Goal: Information Seeking & Learning: Learn about a topic

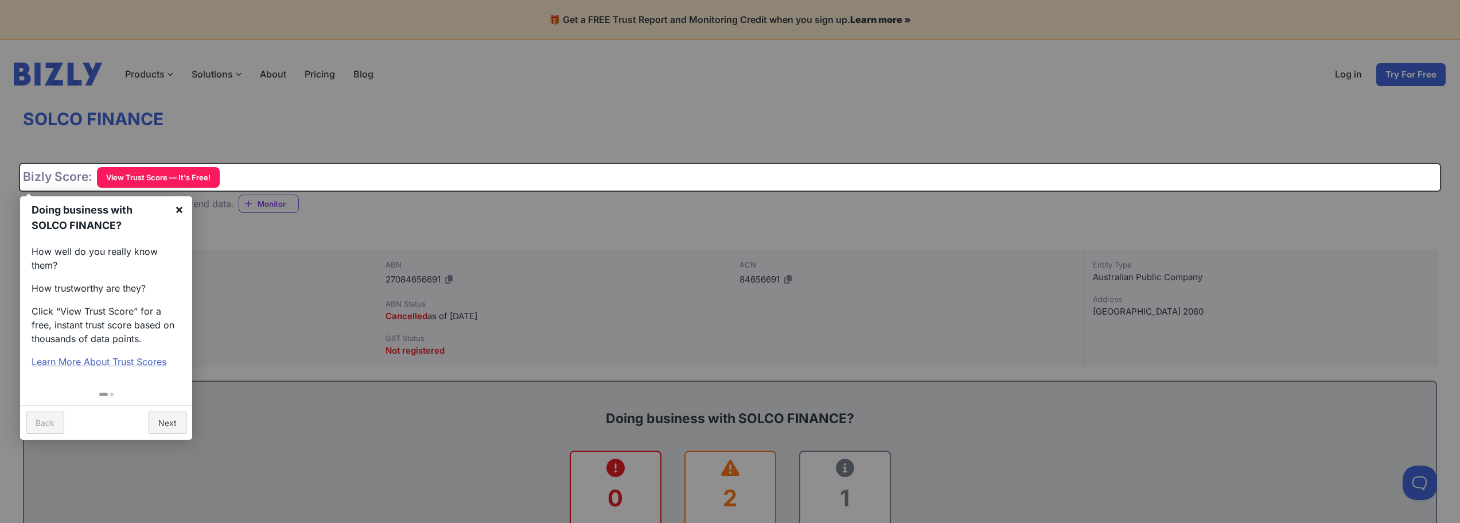
click at [177, 211] on link "×" at bounding box center [179, 209] width 26 height 26
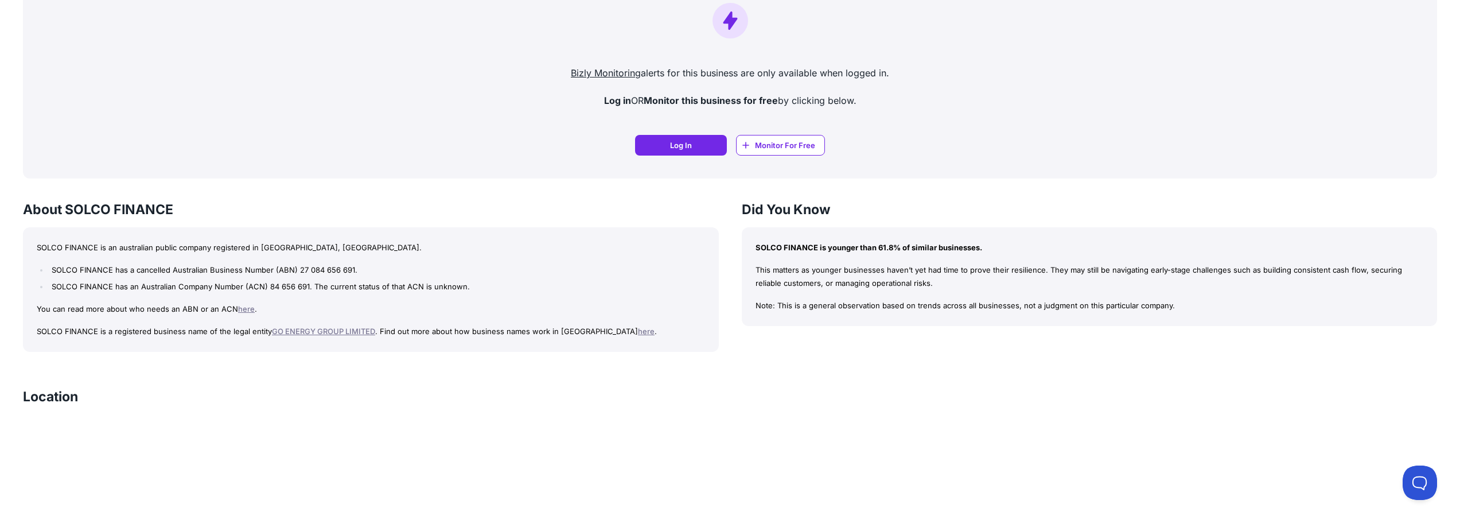
scroll to position [746, 0]
click at [310, 329] on link "GO ENERGY GROUP LIMITED" at bounding box center [323, 330] width 103 height 9
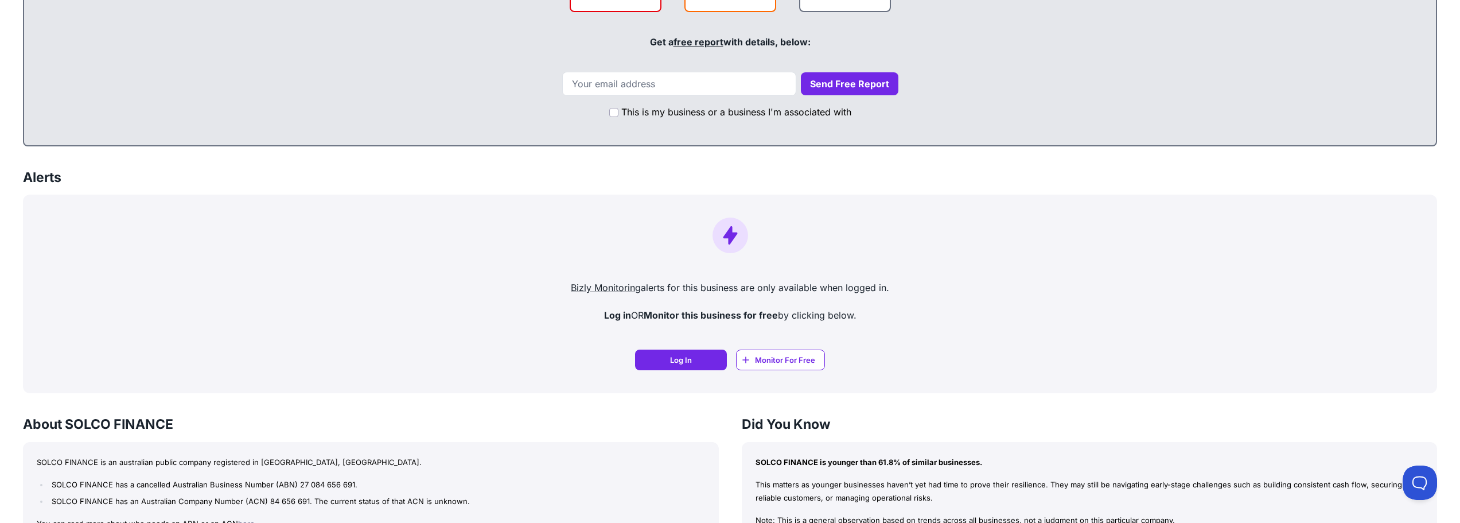
scroll to position [688, 0]
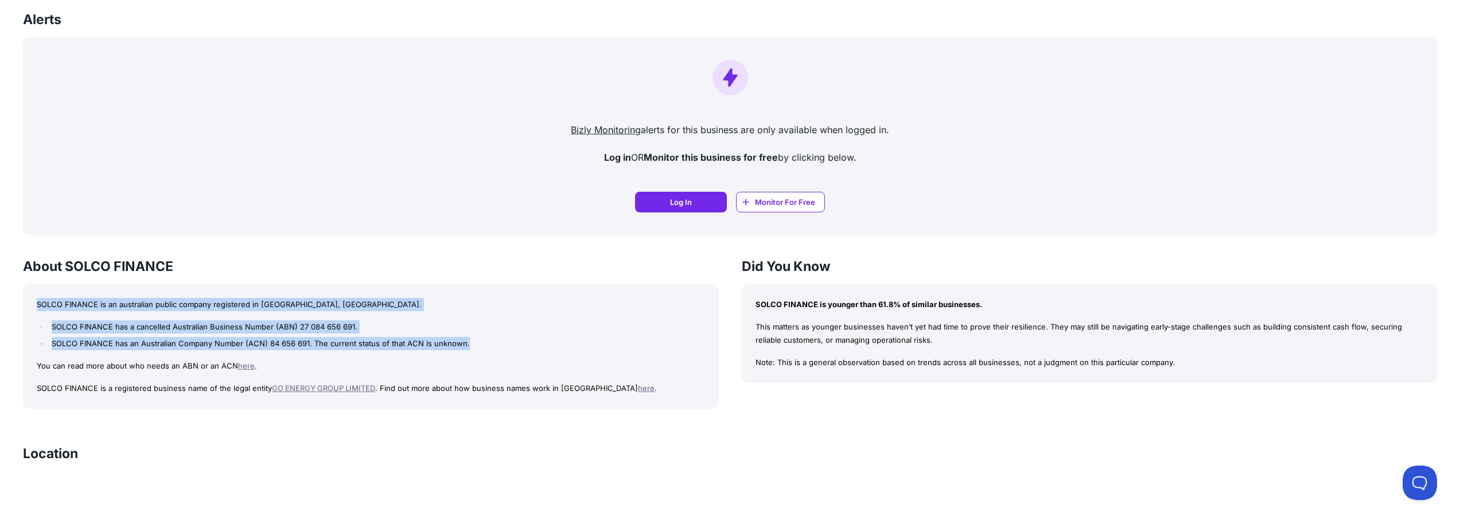
drag, startPoint x: 31, startPoint y: 304, endPoint x: 481, endPoint y: 338, distance: 451.6
click at [481, 338] on div "SOLCO FINANCE is an australian public company registered in NSW, Australia. SOL…" at bounding box center [371, 346] width 696 height 124
copy div "SOLCO FINANCE is an australian public company registered in NSW, Australia. SOL…"
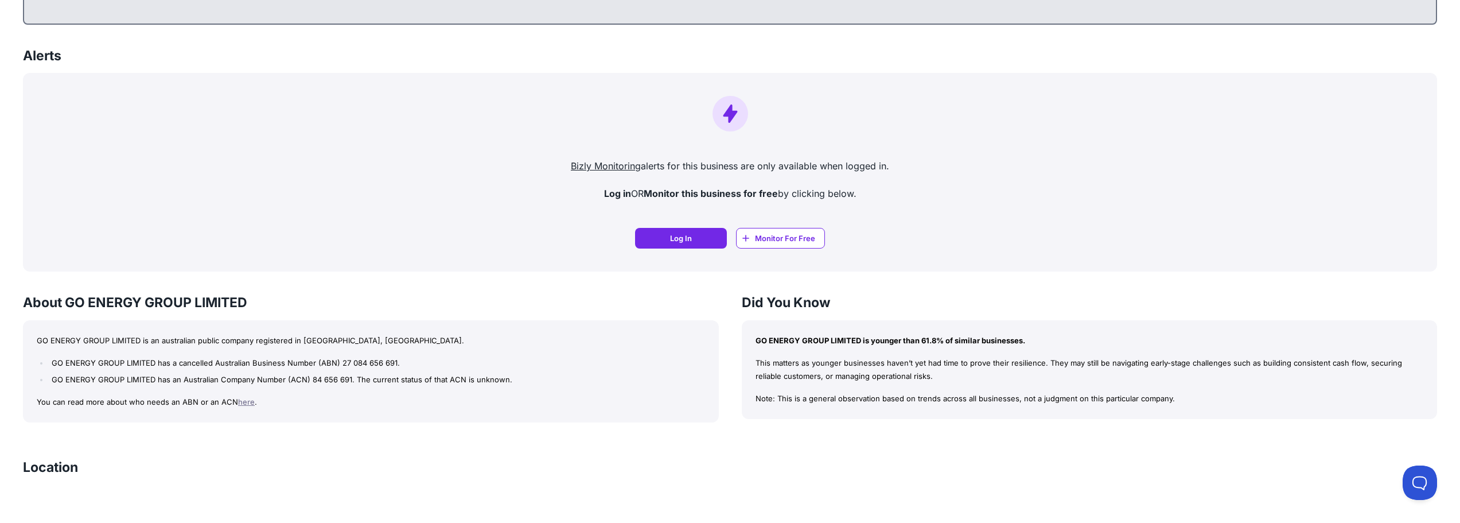
scroll to position [631, 0]
